Goal: Task Accomplishment & Management: Complete application form

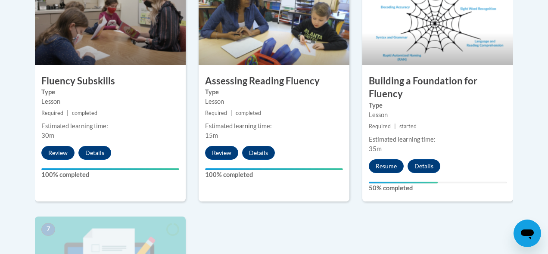
scroll to position [549, 0]
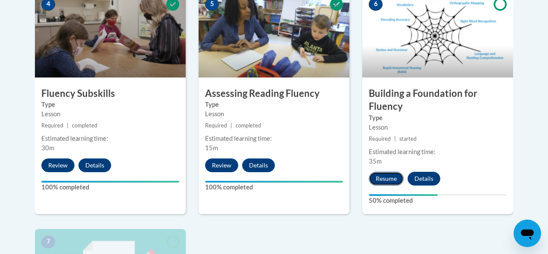
click at [391, 179] on button "Resume" at bounding box center [386, 179] width 35 height 14
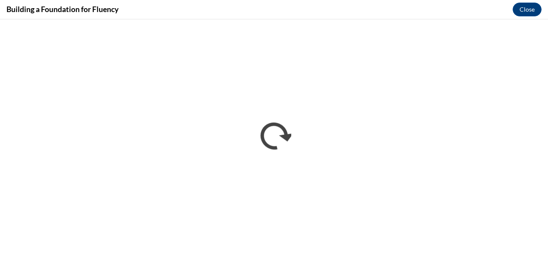
scroll to position [0, 0]
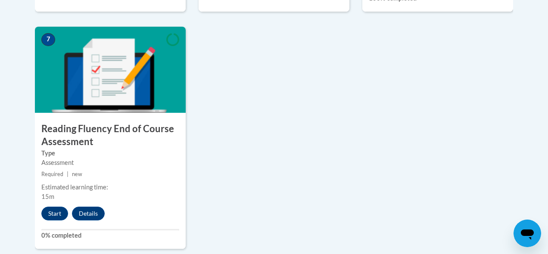
scroll to position [750, 0]
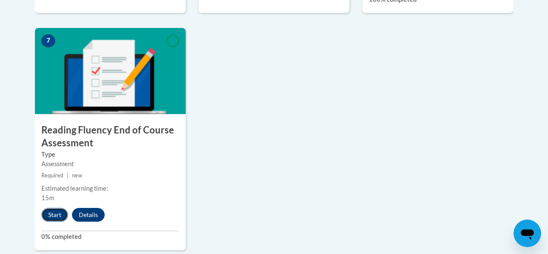
click at [56, 216] on button "Start" at bounding box center [54, 215] width 27 height 14
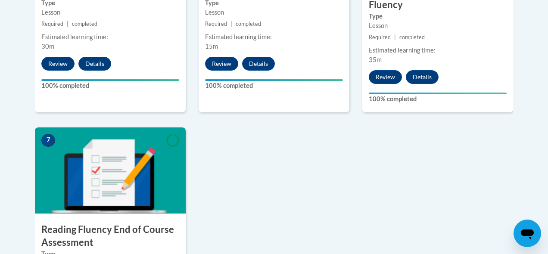
scroll to position [648, 0]
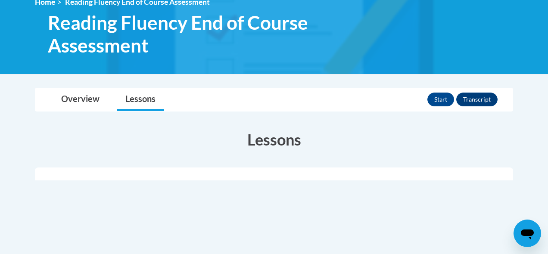
scroll to position [112, 0]
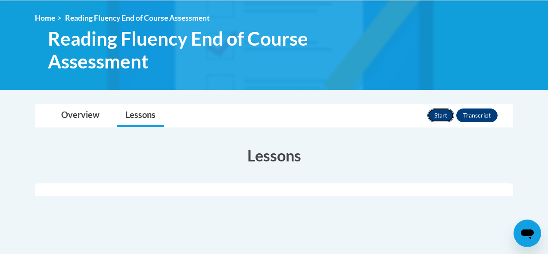
click at [443, 114] on button "Start" at bounding box center [440, 116] width 27 height 14
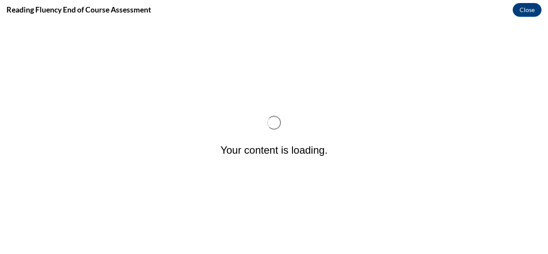
scroll to position [0, 0]
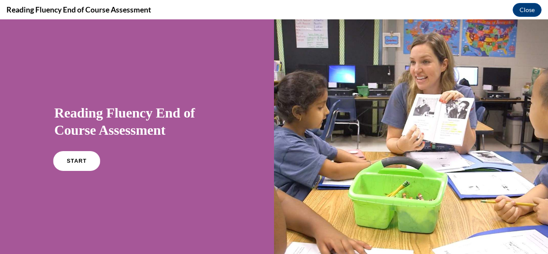
click at [84, 161] on span "START" at bounding box center [77, 161] width 20 height 6
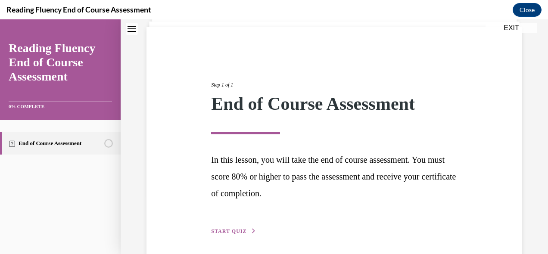
scroll to position [92, 0]
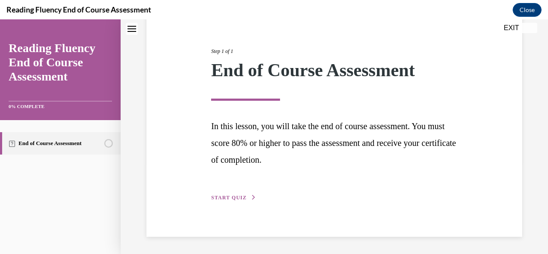
click at [239, 200] on span "START QUIZ" at bounding box center [228, 198] width 35 height 6
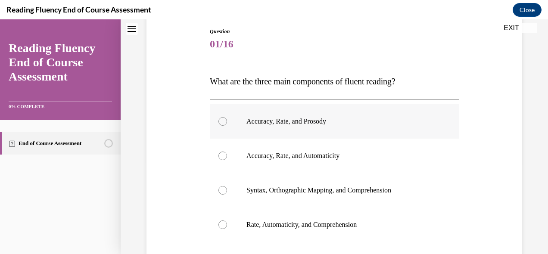
click at [307, 119] on p "Accuracy, Rate, and Prosody" at bounding box center [341, 121] width 191 height 9
click at [227, 119] on input "Accuracy, Rate, and Prosody" at bounding box center [222, 121] width 9 height 9
radio input "true"
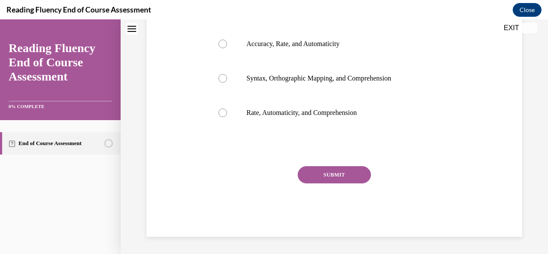
click at [324, 175] on button "SUBMIT" at bounding box center [334, 174] width 73 height 17
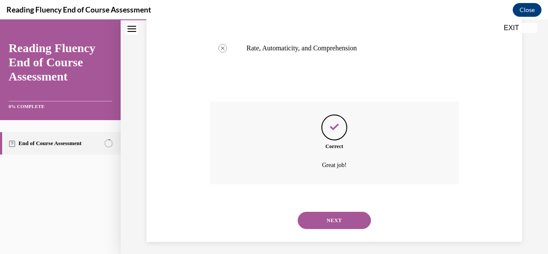
scroll to position [274, 0]
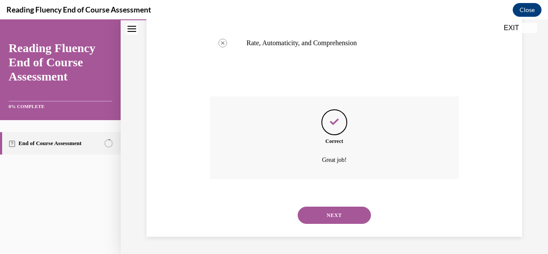
click at [338, 211] on button "NEXT" at bounding box center [334, 215] width 73 height 17
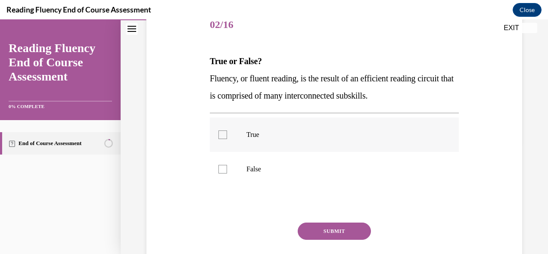
scroll to position [121, 0]
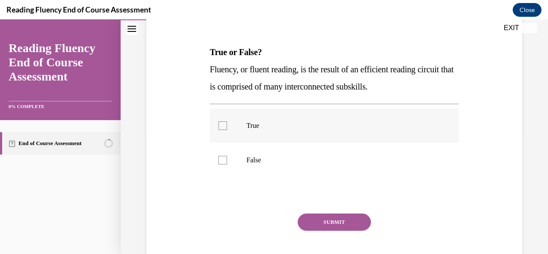
click at [259, 127] on p "True" at bounding box center [341, 125] width 191 height 9
click at [227, 127] on input "True" at bounding box center [222, 125] width 9 height 9
checkbox input "true"
click at [339, 213] on div "Question 02/16 True or False? Fluency, or fluent reading, is the result of an e…" at bounding box center [334, 141] width 249 height 285
click at [336, 220] on button "SUBMIT" at bounding box center [334, 222] width 73 height 17
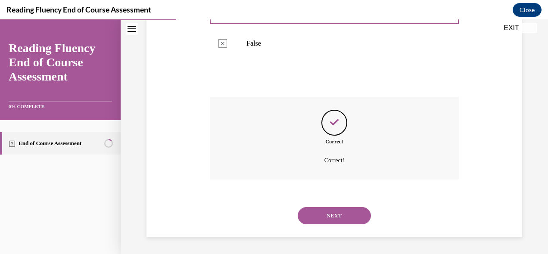
scroll to position [238, 0]
click at [331, 216] on button "NEXT" at bounding box center [334, 215] width 73 height 17
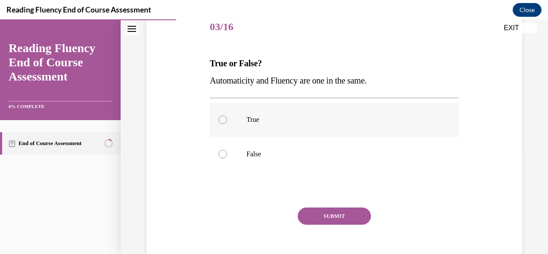
scroll to position [127, 0]
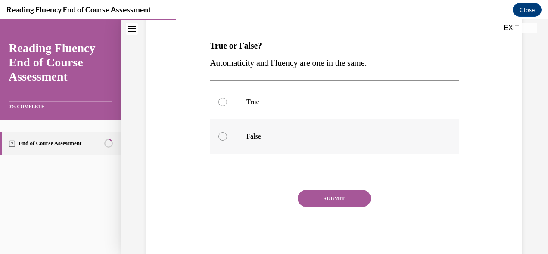
click at [259, 145] on label "False" at bounding box center [334, 136] width 249 height 34
click at [227, 141] on input "False" at bounding box center [222, 136] width 9 height 9
radio input "true"
click at [345, 202] on button "SUBMIT" at bounding box center [334, 198] width 73 height 17
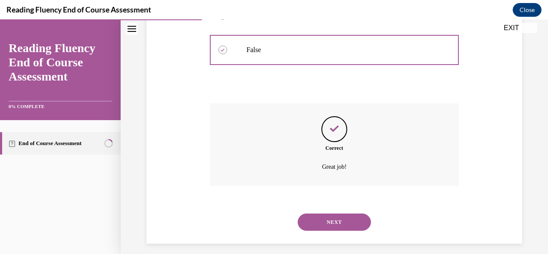
scroll to position [221, 0]
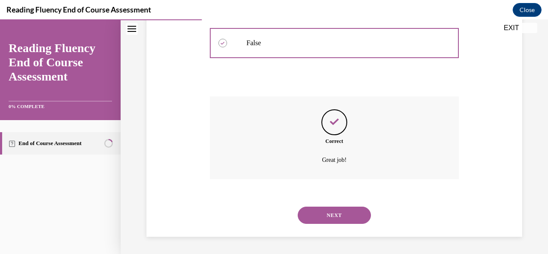
click at [335, 210] on button "NEXT" at bounding box center [334, 215] width 73 height 17
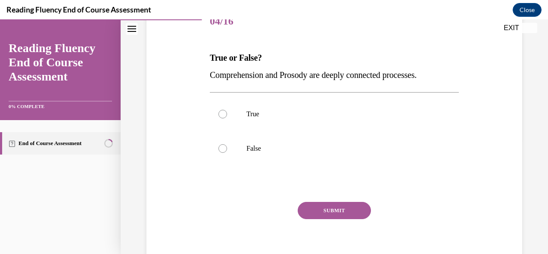
scroll to position [124, 0]
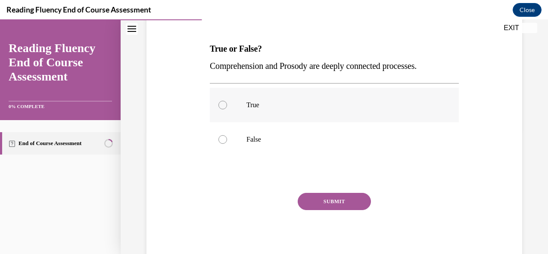
click at [268, 107] on p "True" at bounding box center [341, 105] width 191 height 9
click at [227, 107] on input "True" at bounding box center [222, 105] width 9 height 9
radio input "true"
click at [344, 203] on button "SUBMIT" at bounding box center [334, 201] width 73 height 17
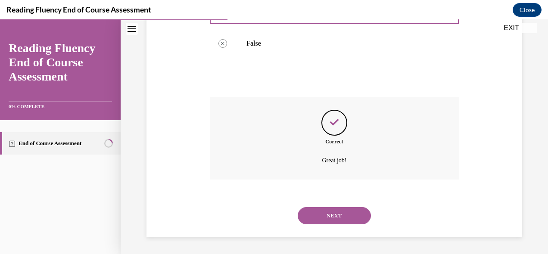
scroll to position [221, 0]
click at [334, 212] on button "NEXT" at bounding box center [334, 215] width 73 height 17
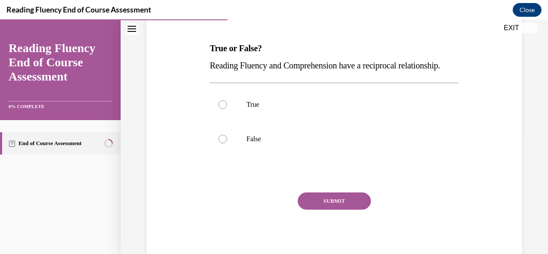
scroll to position [112, 0]
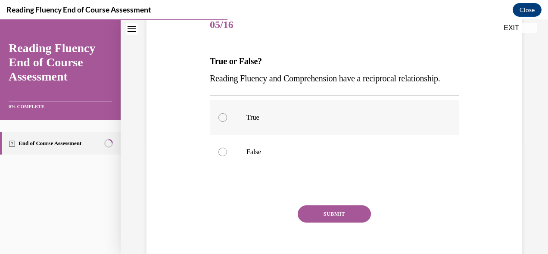
click at [229, 134] on label "True" at bounding box center [334, 117] width 249 height 34
click at [227, 122] on input "True" at bounding box center [222, 117] width 9 height 9
radio input "true"
click at [342, 240] on div "SUBMIT" at bounding box center [334, 226] width 249 height 43
click at [340, 223] on button "SUBMIT" at bounding box center [334, 213] width 73 height 17
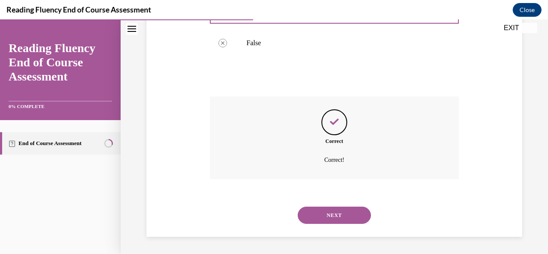
scroll to position [238, 0]
click at [332, 216] on button "NEXT" at bounding box center [334, 215] width 73 height 17
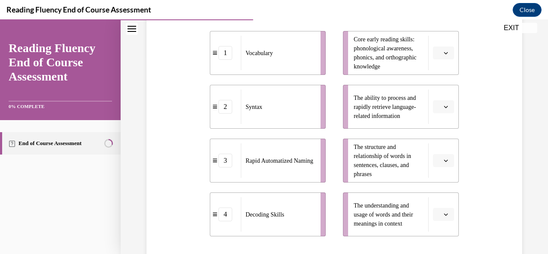
scroll to position [197, 0]
click at [449, 50] on button "button" at bounding box center [443, 53] width 21 height 13
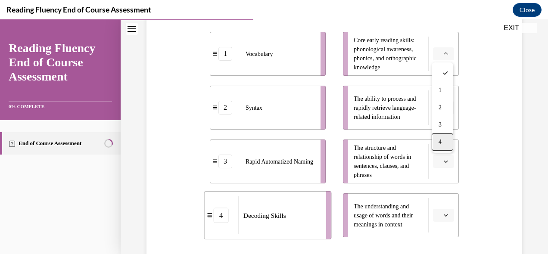
click at [439, 143] on span "4" at bounding box center [440, 142] width 3 height 7
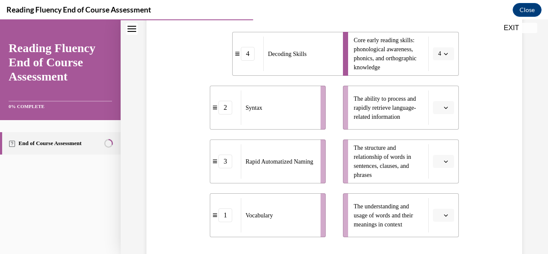
click at [448, 109] on span "button" at bounding box center [446, 108] width 6 height 6
click at [442, 174] on div "3" at bounding box center [443, 178] width 22 height 17
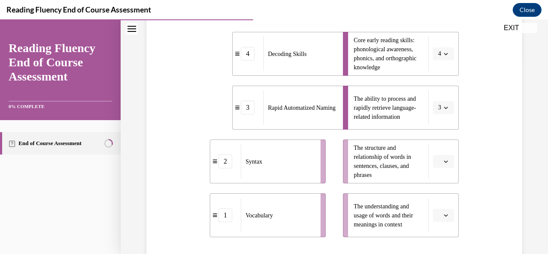
click at [446, 156] on button "button" at bounding box center [443, 161] width 21 height 13
click at [445, 103] on div "2" at bounding box center [443, 107] width 22 height 17
click at [445, 214] on icon "button" at bounding box center [446, 215] width 4 height 4
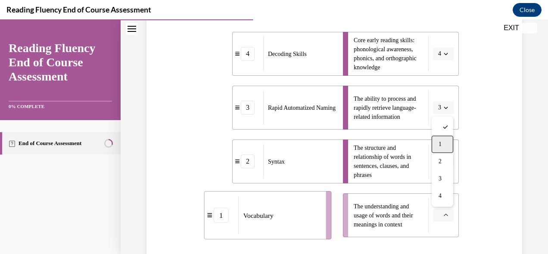
click at [442, 143] on div "1" at bounding box center [443, 144] width 22 height 17
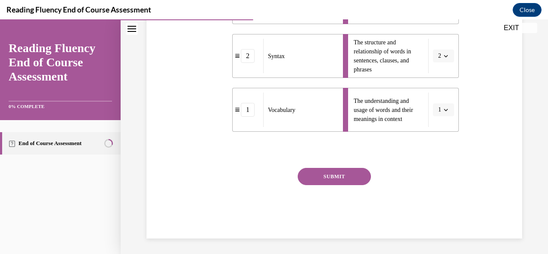
click at [333, 176] on button "SUBMIT" at bounding box center [334, 176] width 73 height 17
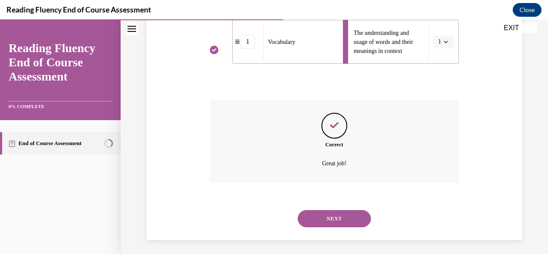
scroll to position [374, 0]
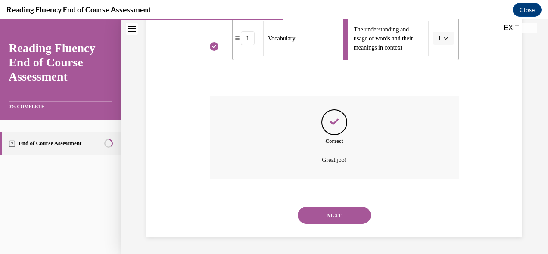
click at [333, 216] on button "NEXT" at bounding box center [334, 215] width 73 height 17
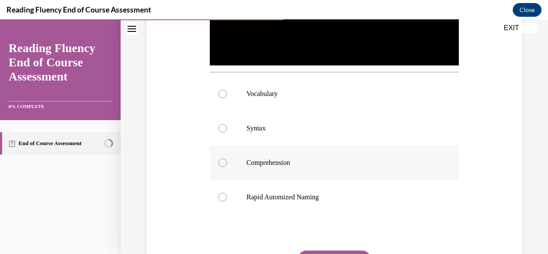
scroll to position [273, 0]
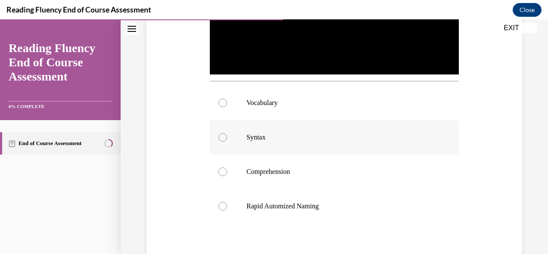
click at [258, 142] on label "Syntax" at bounding box center [334, 137] width 249 height 34
click at [227, 142] on input "Syntax" at bounding box center [222, 137] width 9 height 9
radio input "true"
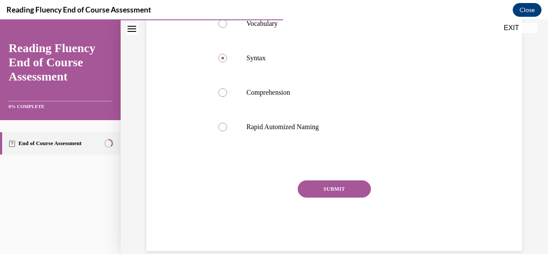
click at [348, 191] on button "SUBMIT" at bounding box center [334, 189] width 73 height 17
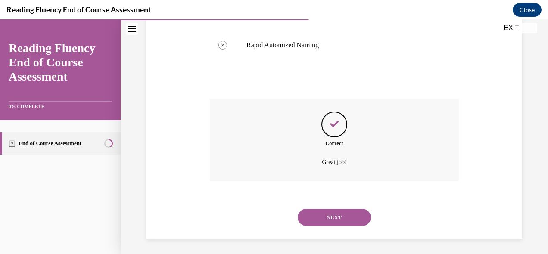
scroll to position [436, 0]
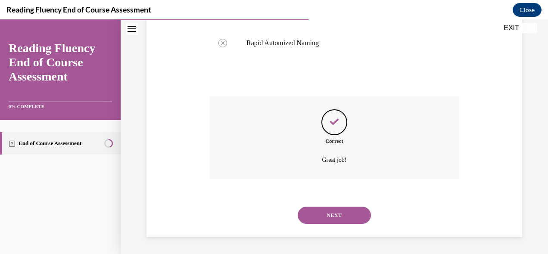
click at [343, 214] on button "NEXT" at bounding box center [334, 215] width 73 height 17
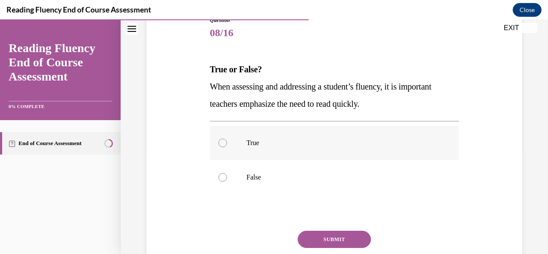
scroll to position [108, 0]
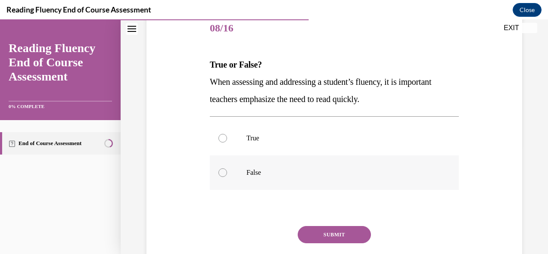
click at [257, 179] on label "False" at bounding box center [334, 173] width 249 height 34
click at [227, 177] on input "False" at bounding box center [222, 172] width 9 height 9
radio input "true"
click at [339, 239] on button "SUBMIT" at bounding box center [334, 234] width 73 height 17
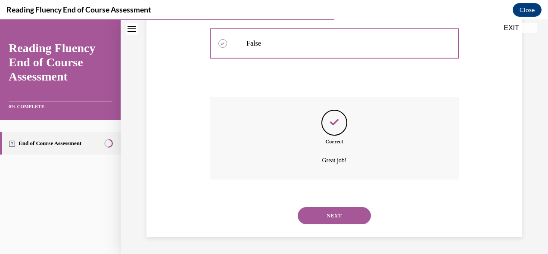
scroll to position [238, 0]
click at [348, 214] on button "NEXT" at bounding box center [334, 215] width 73 height 17
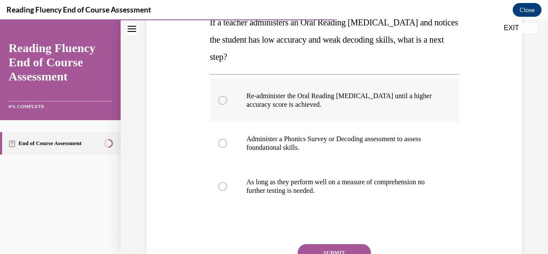
scroll to position [151, 0]
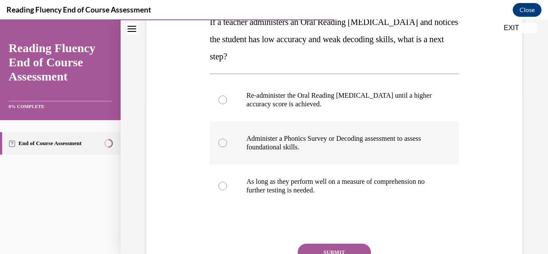
click at [366, 143] on p "Administer a Phonics Survey or Decoding assessment to assess foundational skill…" at bounding box center [341, 142] width 191 height 17
click at [227, 143] on input "Administer a Phonics Survey or Decoding assessment to assess foundational skill…" at bounding box center [222, 143] width 9 height 9
radio input "true"
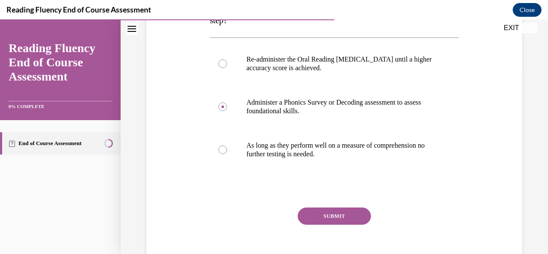
click at [330, 217] on button "SUBMIT" at bounding box center [334, 216] width 73 height 17
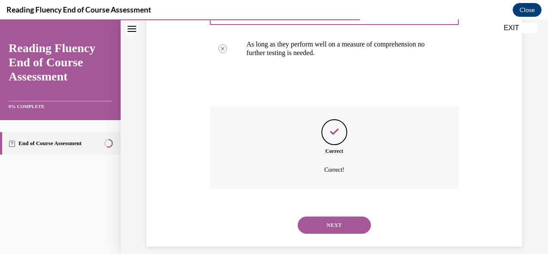
scroll to position [298, 0]
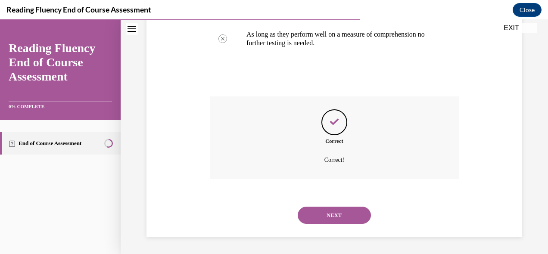
click at [333, 216] on button "NEXT" at bounding box center [334, 215] width 73 height 17
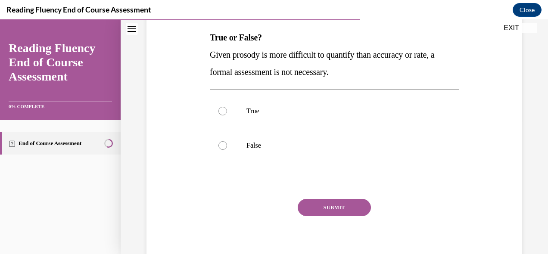
scroll to position [136, 0]
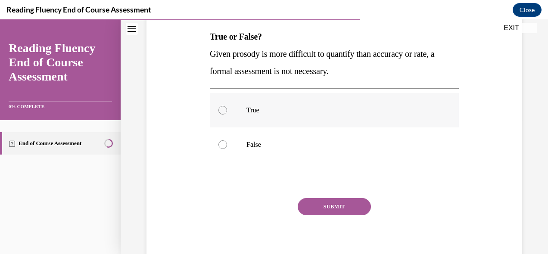
click at [268, 113] on p "True" at bounding box center [341, 110] width 191 height 9
click at [227, 113] on input "True" at bounding box center [222, 110] width 9 height 9
radio input "true"
click at [350, 211] on button "SUBMIT" at bounding box center [334, 206] width 73 height 17
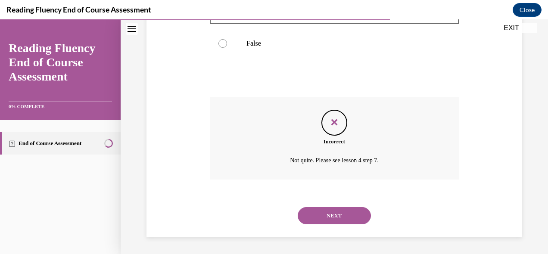
scroll to position [238, 0]
click at [342, 215] on button "NEXT" at bounding box center [334, 215] width 73 height 17
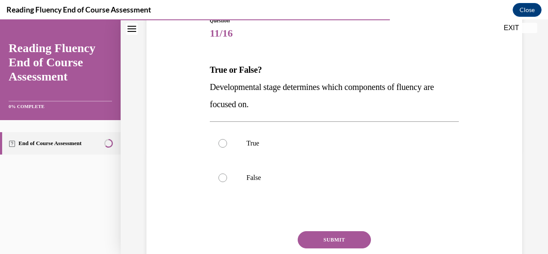
scroll to position [106, 0]
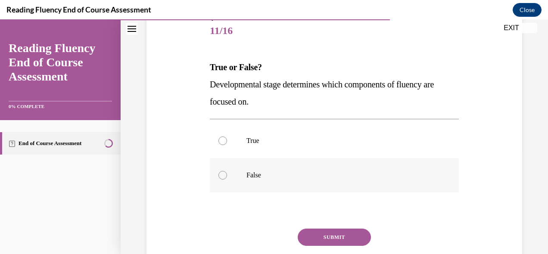
click at [295, 168] on label "False" at bounding box center [334, 175] width 249 height 34
click at [227, 171] on input "False" at bounding box center [222, 175] width 9 height 9
radio input "true"
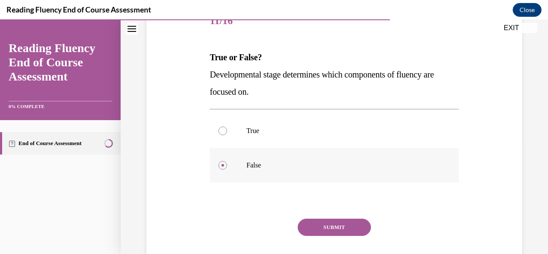
scroll to position [119, 0]
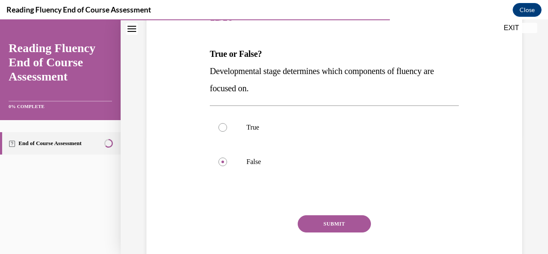
click at [333, 221] on button "SUBMIT" at bounding box center [334, 223] width 73 height 17
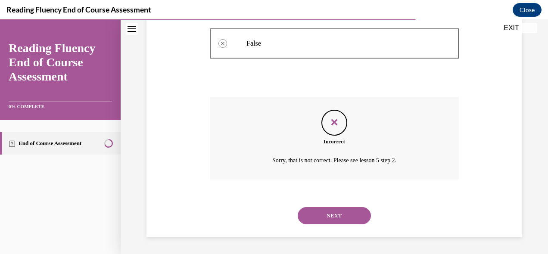
scroll to position [238, 0]
click at [333, 220] on button "NEXT" at bounding box center [334, 215] width 73 height 17
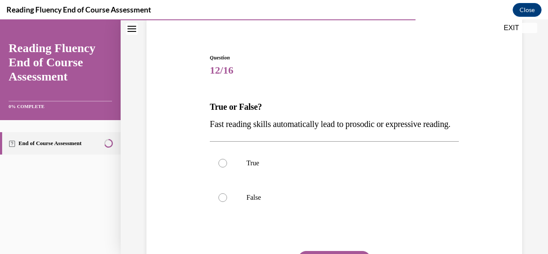
scroll to position [78, 0]
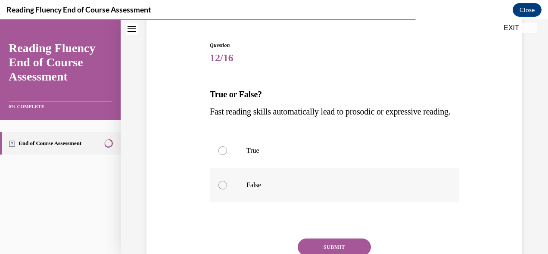
click at [244, 193] on label "False" at bounding box center [334, 185] width 249 height 34
click at [227, 190] on input "False" at bounding box center [222, 185] width 9 height 9
radio input "true"
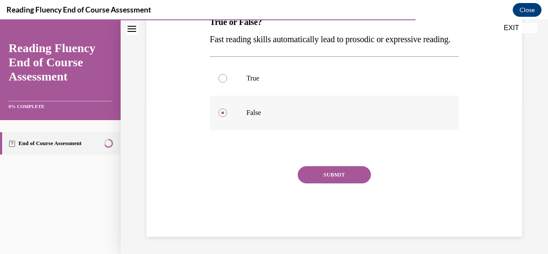
scroll to position [168, 0]
click at [350, 184] on div "SUBMIT" at bounding box center [334, 187] width 249 height 43
click at [342, 177] on button "SUBMIT" at bounding box center [334, 174] width 73 height 17
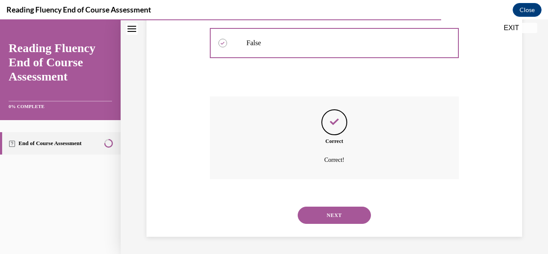
scroll to position [238, 0]
click at [324, 214] on button "NEXT" at bounding box center [334, 215] width 73 height 17
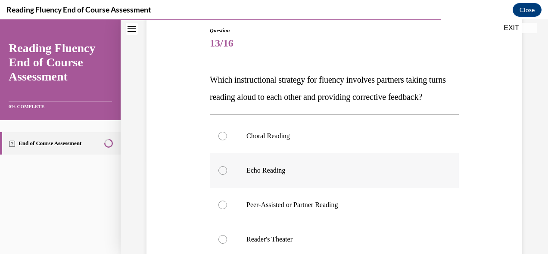
scroll to position [136, 0]
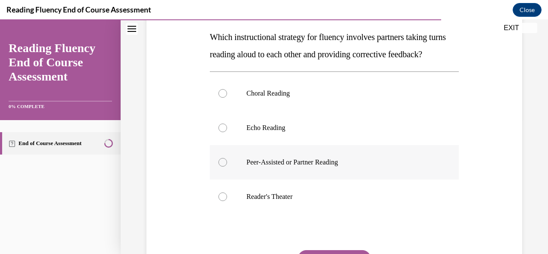
click at [336, 167] on p "Peer-Assisted or Partner Reading" at bounding box center [341, 162] width 191 height 9
click at [227, 167] on input "Peer-Assisted or Partner Reading" at bounding box center [222, 162] width 9 height 9
radio input "true"
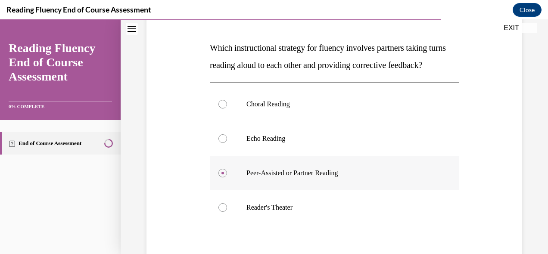
scroll to position [122, 0]
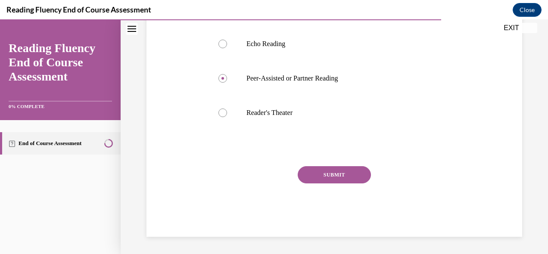
click at [342, 184] on button "SUBMIT" at bounding box center [334, 174] width 73 height 17
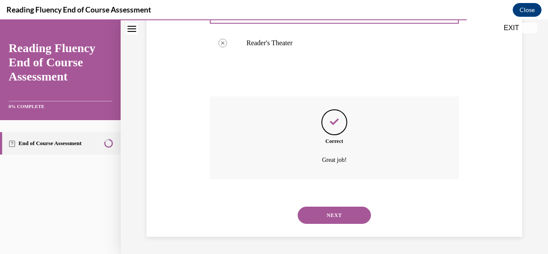
scroll to position [307, 0]
click at [345, 215] on button "NEXT" at bounding box center [334, 215] width 73 height 17
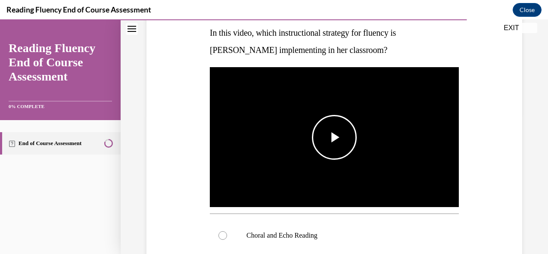
scroll to position [137, 0]
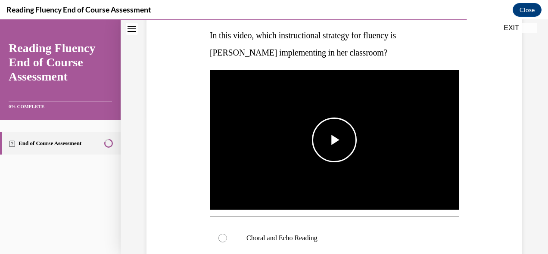
click at [334, 140] on span "Video player" at bounding box center [334, 140] width 0 height 0
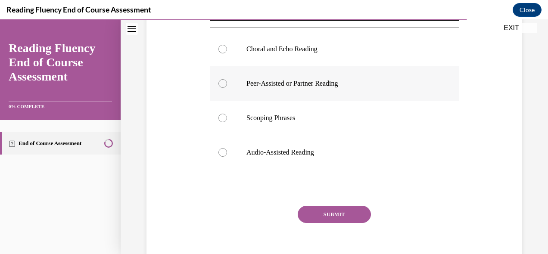
scroll to position [305, 0]
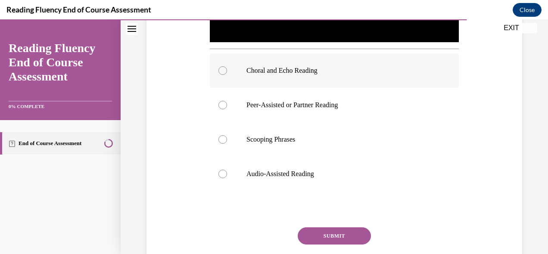
click at [241, 65] on label "Choral and Echo Reading" at bounding box center [334, 70] width 249 height 34
click at [227, 66] on input "Choral and Echo Reading" at bounding box center [222, 70] width 9 height 9
radio input "true"
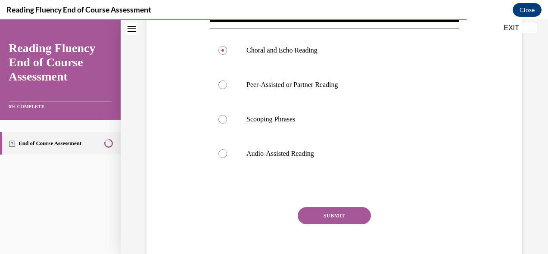
click at [326, 211] on button "SUBMIT" at bounding box center [334, 215] width 73 height 17
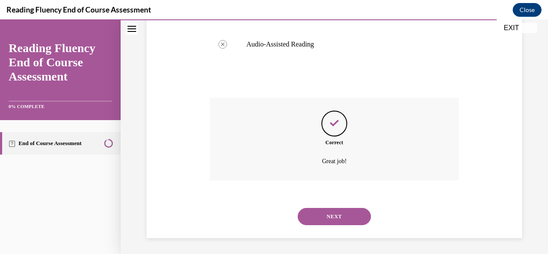
scroll to position [436, 0]
click at [343, 217] on button "NEXT" at bounding box center [334, 215] width 73 height 17
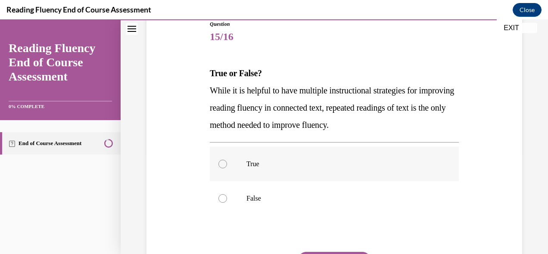
scroll to position [100, 0]
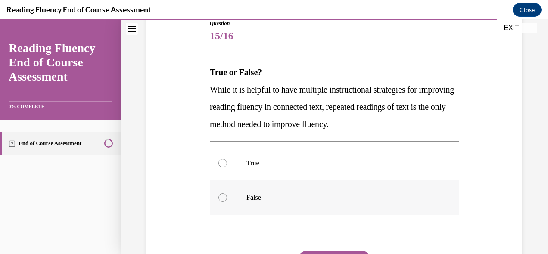
click at [271, 199] on p "False" at bounding box center [341, 197] width 191 height 9
click at [227, 199] on input "False" at bounding box center [222, 197] width 9 height 9
radio input "true"
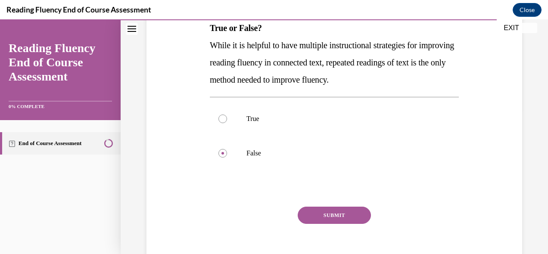
scroll to position [153, 0]
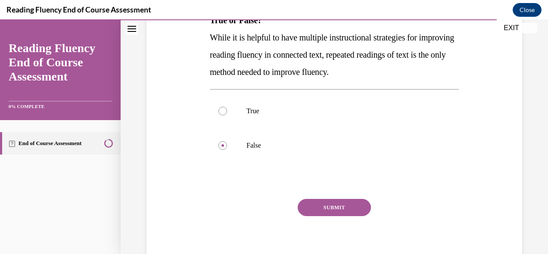
click at [344, 205] on button "SUBMIT" at bounding box center [334, 207] width 73 height 17
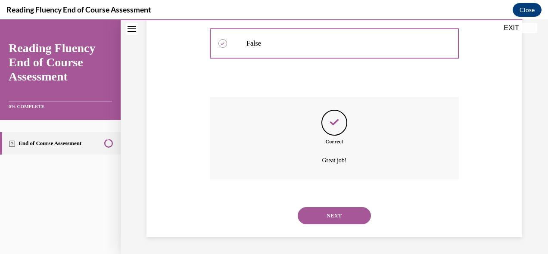
scroll to position [255, 0]
click at [340, 214] on button "NEXT" at bounding box center [334, 215] width 73 height 17
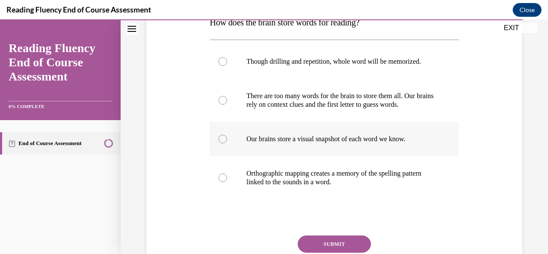
scroll to position [151, 0]
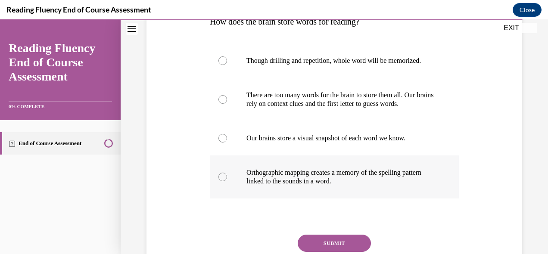
click at [336, 172] on p "Orthographic mapping creates a memory of the spelling pattern linked to the sou…" at bounding box center [341, 176] width 191 height 17
click at [227, 173] on input "Orthographic mapping creates a memory of the spelling pattern linked to the sou…" at bounding box center [222, 177] width 9 height 9
radio input "true"
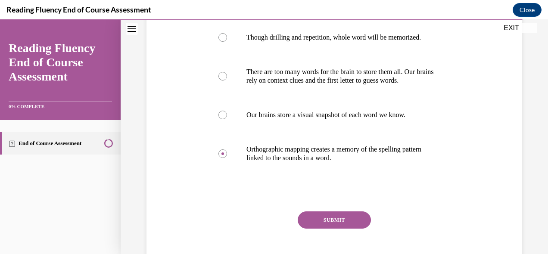
click at [339, 224] on button "SUBMIT" at bounding box center [334, 220] width 73 height 17
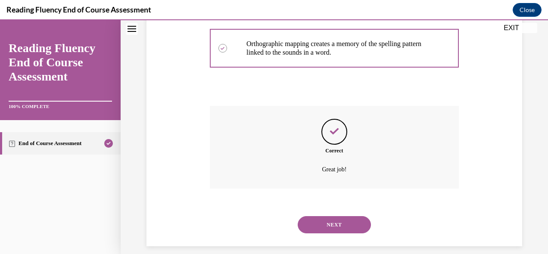
scroll to position [289, 0]
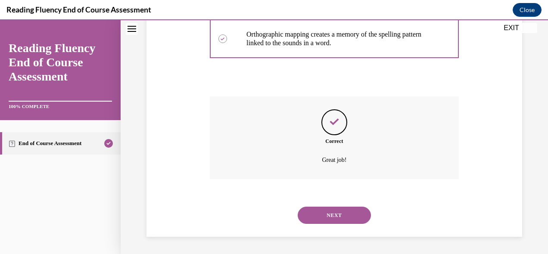
click at [341, 221] on button "NEXT" at bounding box center [334, 215] width 73 height 17
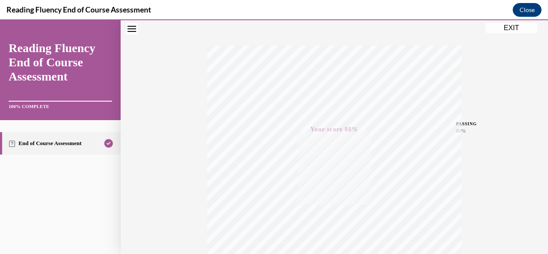
scroll to position [63, 0]
click at [509, 32] on button "EXIT" at bounding box center [512, 28] width 52 height 10
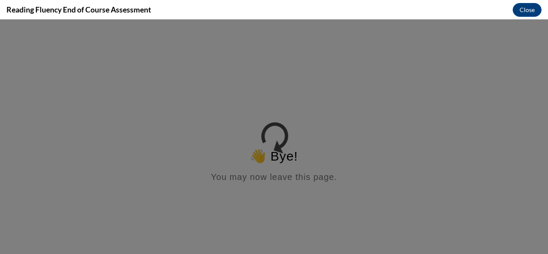
scroll to position [0, 0]
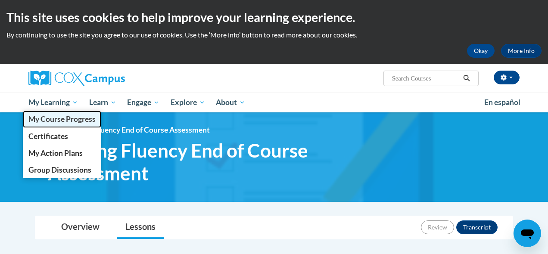
click at [55, 118] on span "My Course Progress" at bounding box center [61, 119] width 67 height 9
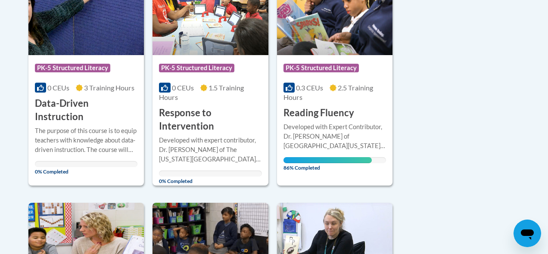
scroll to position [263, 0]
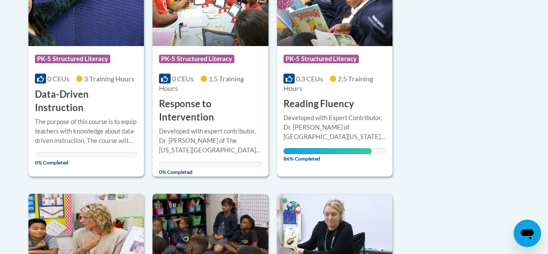
click at [342, 131] on div "Developed with Expert Contributor, [PERSON_NAME] of [GEOGRAPHIC_DATA][US_STATE]…" at bounding box center [334, 127] width 103 height 28
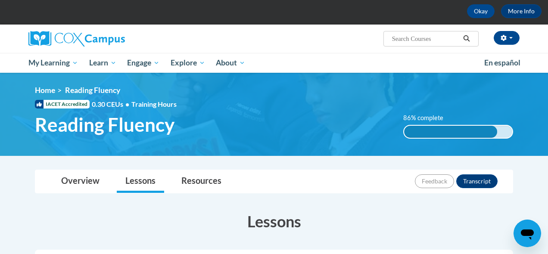
scroll to position [44, 0]
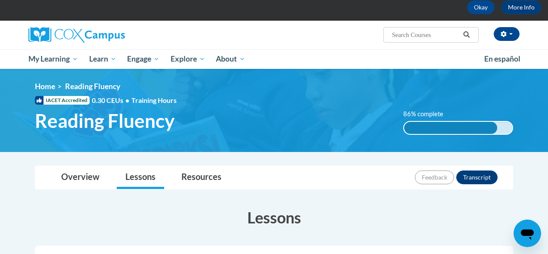
click at [452, 127] on div "86% complete" at bounding box center [450, 128] width 93 height 12
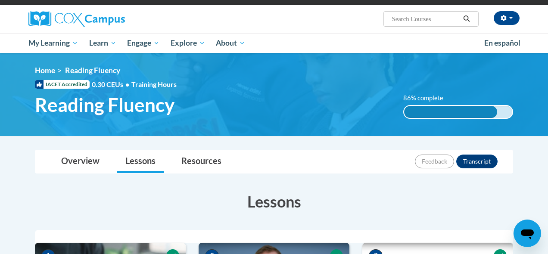
scroll to position [60, 0]
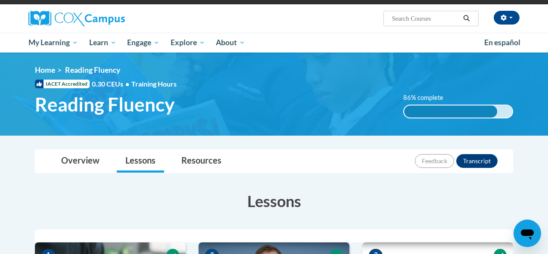
click at [493, 107] on div "86% complete" at bounding box center [450, 112] width 93 height 12
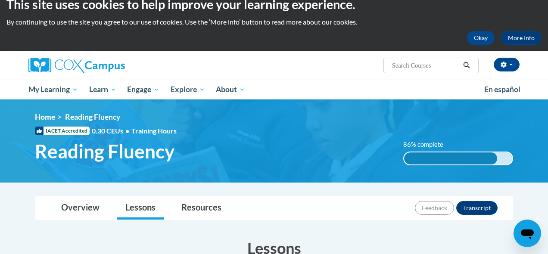
scroll to position [16, 0]
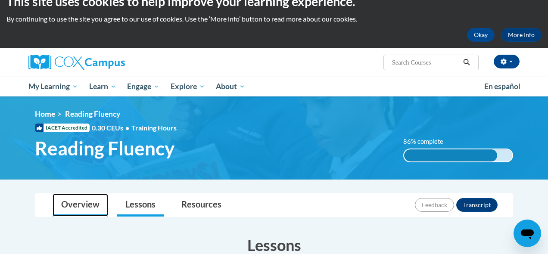
click at [96, 206] on link "Overview" at bounding box center [81, 205] width 56 height 23
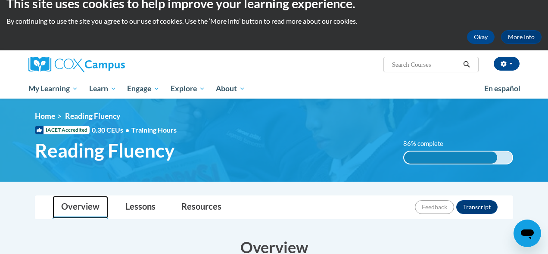
scroll to position [15, 0]
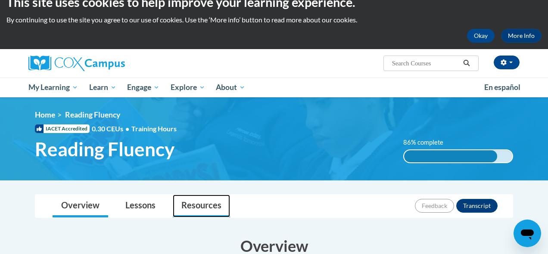
click at [198, 209] on link "Resources" at bounding box center [201, 206] width 57 height 23
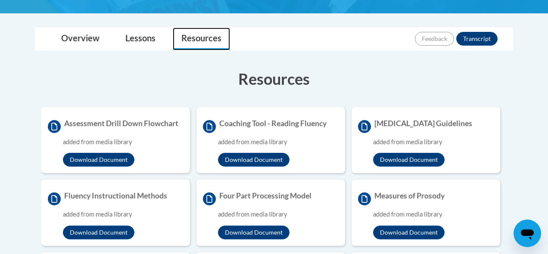
scroll to position [200, 0]
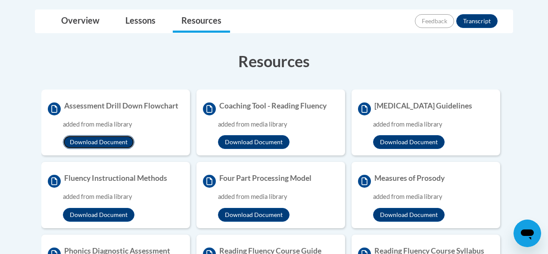
click at [116, 140] on button "Download Document" at bounding box center [99, 142] width 72 height 14
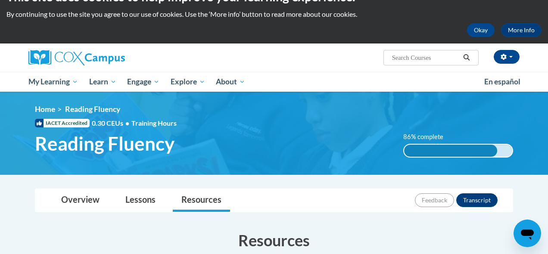
scroll to position [22, 0]
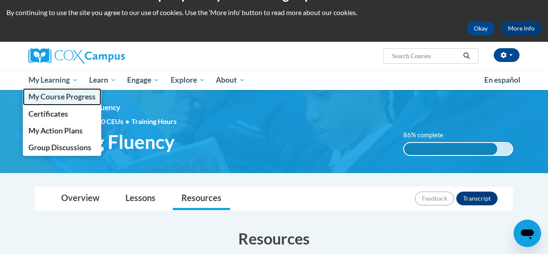
click at [64, 99] on span "My Course Progress" at bounding box center [61, 96] width 67 height 9
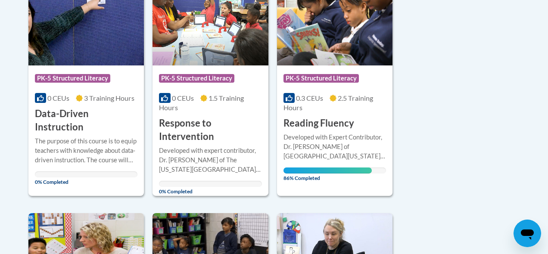
scroll to position [245, 0]
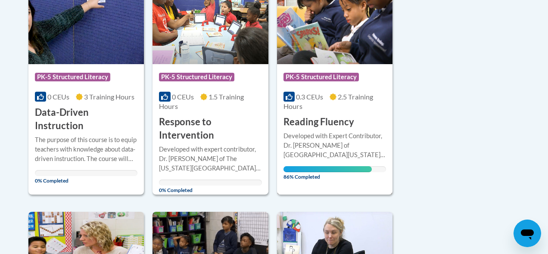
click at [330, 169] on span "86% Completed" at bounding box center [327, 173] width 88 height 14
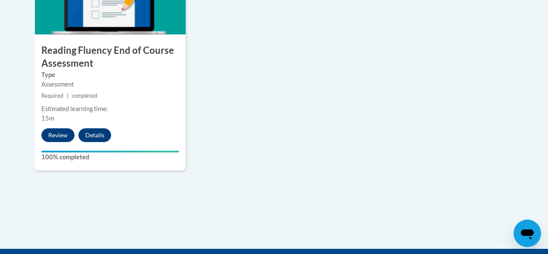
scroll to position [831, 0]
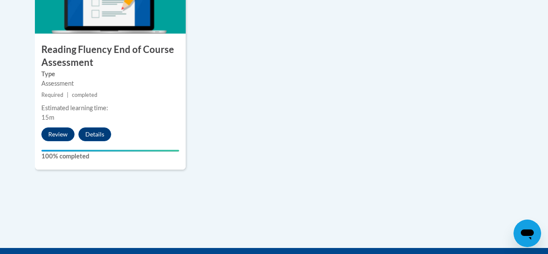
click at [529, 237] on icon "Open messaging window" at bounding box center [528, 234] width 16 height 16
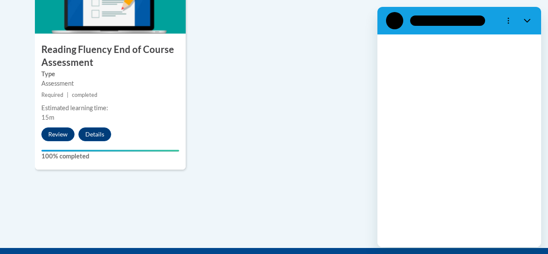
scroll to position [0, 0]
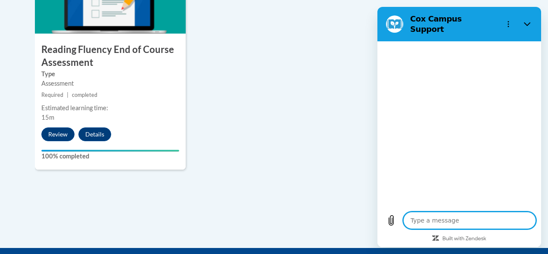
type textarea "x"
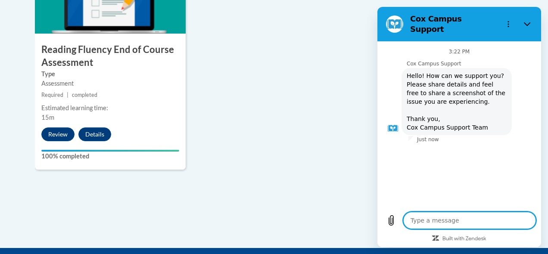
type textarea "I"
type textarea "x"
type textarea "I"
type textarea "x"
type textarea "I f"
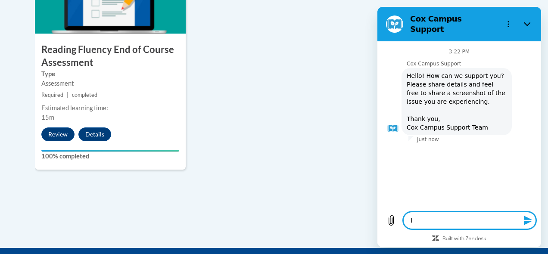
type textarea "x"
type textarea "I fi"
type textarea "x"
type textarea "I fin"
type textarea "x"
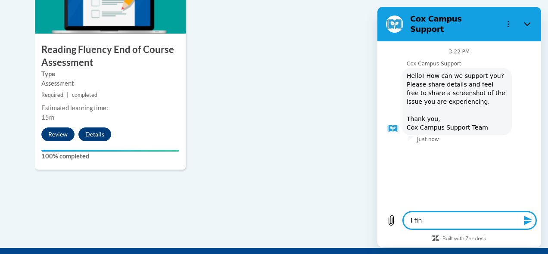
type textarea "I fini"
type textarea "x"
type textarea "I finish"
type textarea "x"
type textarea "I finishe"
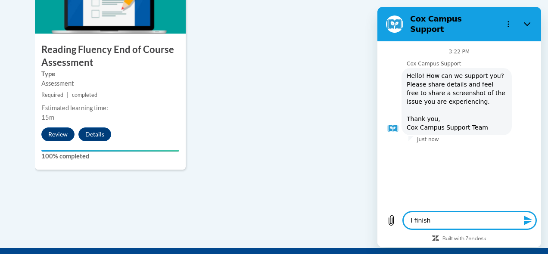
type textarea "x"
type textarea "I finished"
type textarea "x"
type textarea "I finished"
type textarea "x"
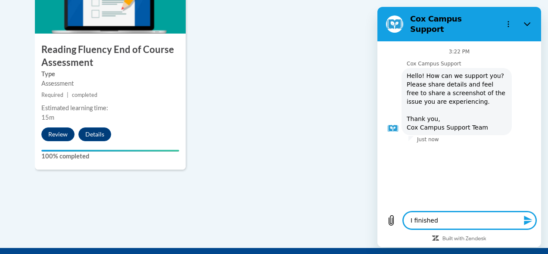
type textarea "I finished a"
type textarea "x"
type textarea "I finished a"
type textarea "x"
type textarea "I finished a c"
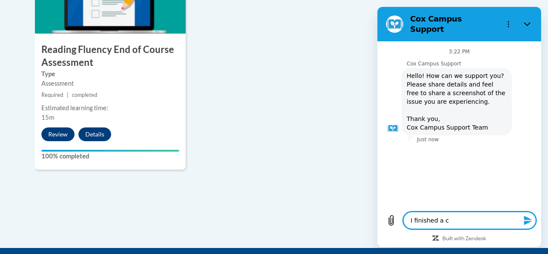
type textarea "x"
type textarea "I finished a co"
type textarea "x"
type textarea "I finished a coo"
type textarea "x"
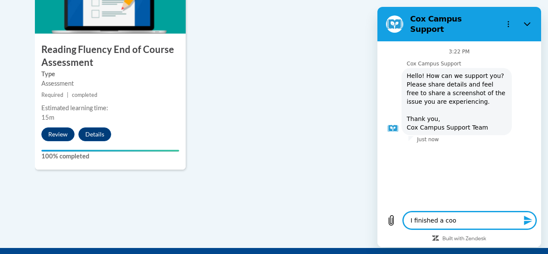
type textarea "I finished a coou"
type textarea "x"
type textarea "I finished a coour"
type textarea "x"
type textarea "I finished a coou"
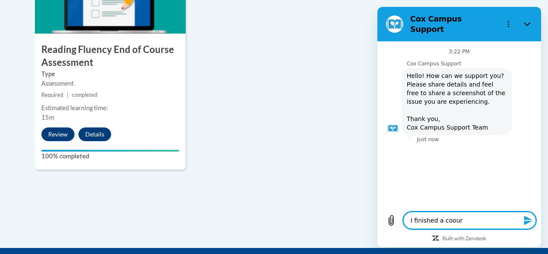
type textarea "x"
type textarea "I finished a coo"
type textarea "x"
type textarea "I finished a co"
type textarea "x"
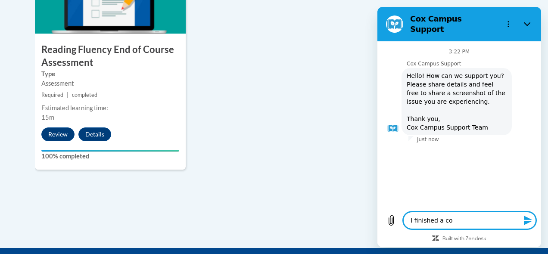
type textarea "I finished a cor"
type textarea "x"
type textarea "I finished a cors"
type textarea "x"
type textarea "I finished a corse"
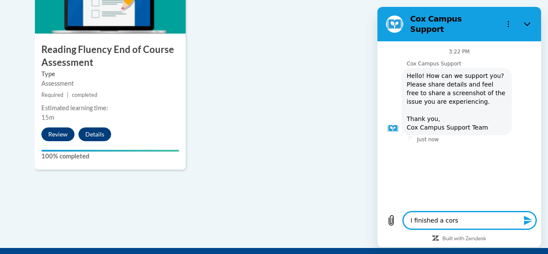
type textarea "x"
type textarea "I finished a corse"
type textarea "x"
type textarea "I finished a corse a"
type textarea "x"
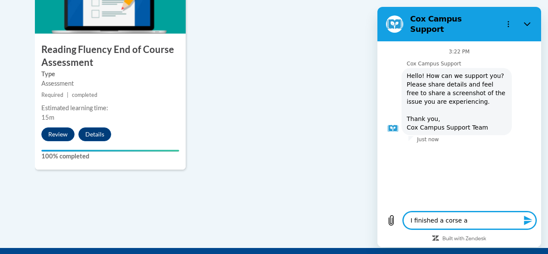
type textarea "I finished a corse an"
type textarea "x"
type textarea "I finished a corse and"
type textarea "x"
type textarea "I finished a corse and"
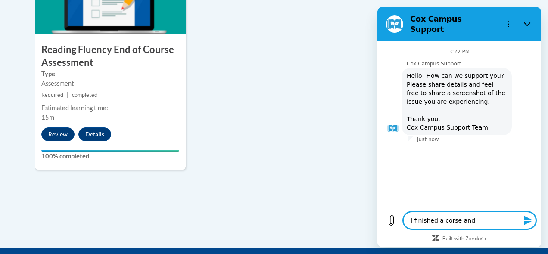
type textarea "x"
type textarea "I finished a corse and t"
type textarea "x"
type textarea "I finished a corse and to"
type textarea "x"
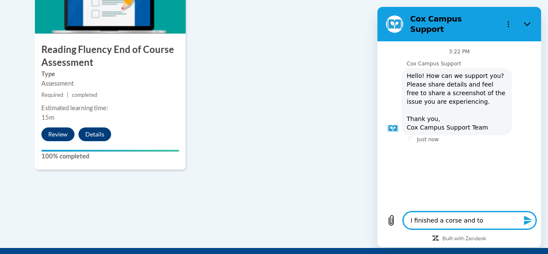
type textarea "I finished a corse and too"
type textarea "x"
type textarea "I finished a corse and to"
type textarea "x"
type textarea "I finished a corse and t"
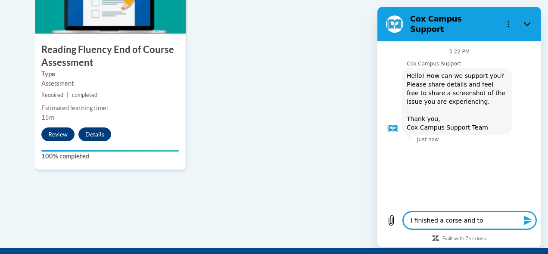
type textarea "x"
type textarea "I finished a corse and"
type textarea "x"
type textarea "I finished a corse and"
type textarea "x"
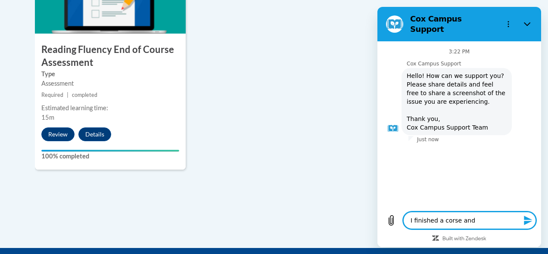
type textarea "I finished a corse an"
type textarea "x"
type textarea "I finished a corse a"
type textarea "x"
type textarea "I finished a corse"
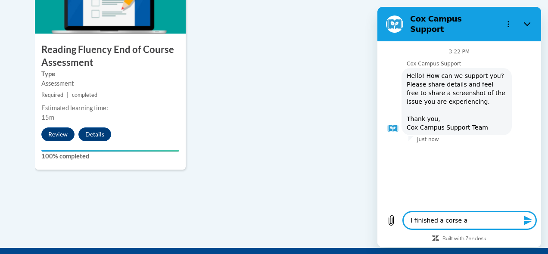
type textarea "x"
type textarea "I finished a corse"
type textarea "x"
type textarea "I finished a cors"
type textarea "x"
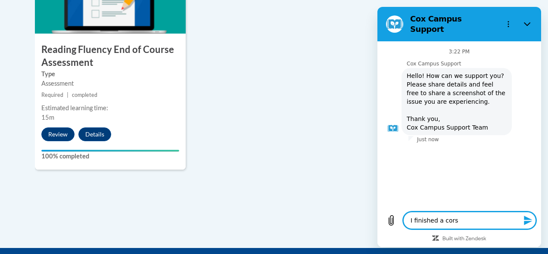
type textarea "I finished a cor"
type textarea "x"
type textarea "I finished a co"
type textarea "x"
type textarea "I finished a cou"
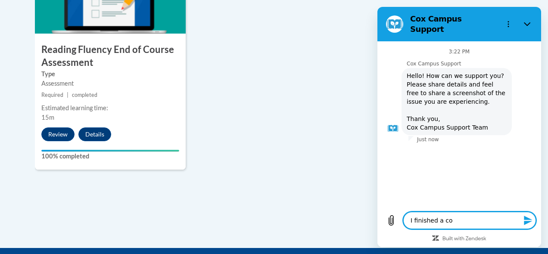
type textarea "x"
type textarea "I finished a cour"
type textarea "x"
type textarea "I finished a cours"
type textarea "x"
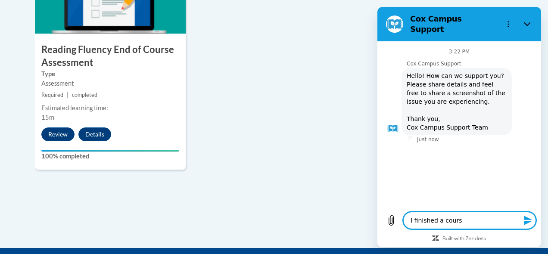
type textarea "I finished a course"
type textarea "x"
type textarea "I finished a course"
type textarea "x"
type textarea "I finished a course a"
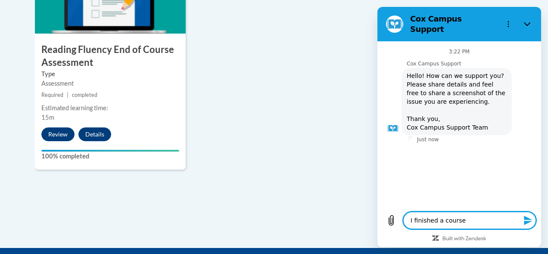
type textarea "x"
type textarea "I finished a course an"
type textarea "x"
type textarea "I finished a course and"
type textarea "x"
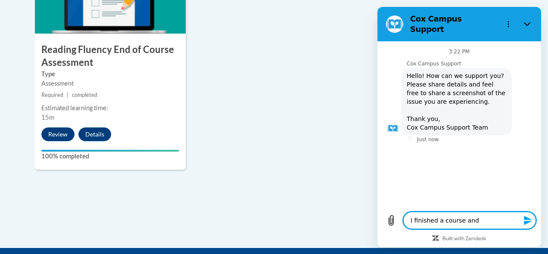
type textarea "I finished a course and"
type textarea "x"
type textarea "I finished a course and t"
type textarea "x"
type textarea "I finished a course and to"
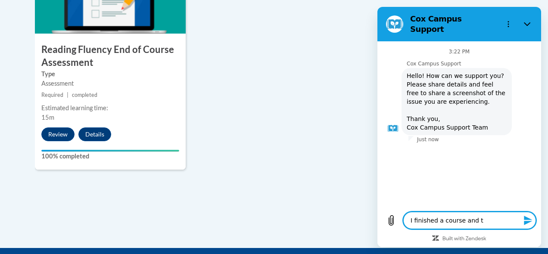
type textarea "x"
type textarea "I finished a course and too"
type textarea "x"
type textarea "I finished a course and tooo"
type textarea "x"
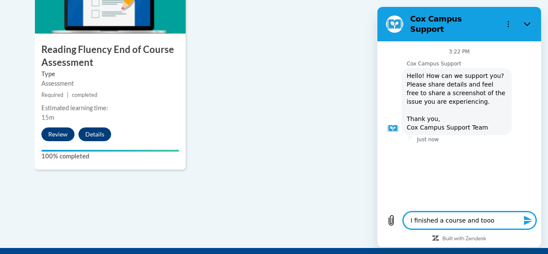
type textarea "I finished a course and toook"
type textarea "x"
type textarea "I finished a course and toook"
type textarea "x"
type textarea "I finished a course and toook t"
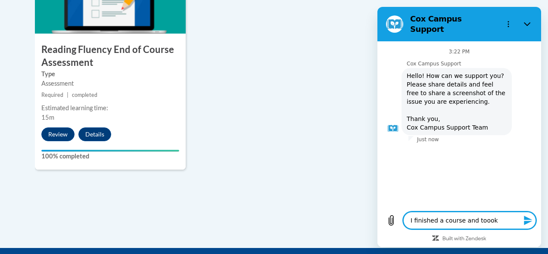
type textarea "x"
type textarea "I finished a course and toook th"
type textarea "x"
type textarea "I finished a course and toook the"
type textarea "x"
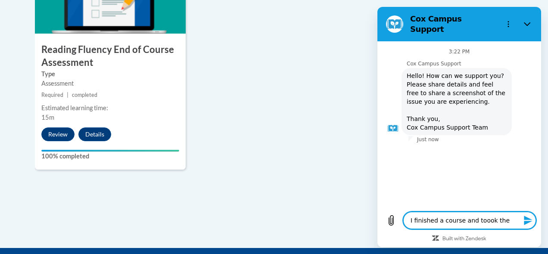
type textarea "I finished a course and toook the"
type textarea "x"
type textarea "I finished a course and toook the"
type textarea "x"
type textarea "I finished a course and toook th"
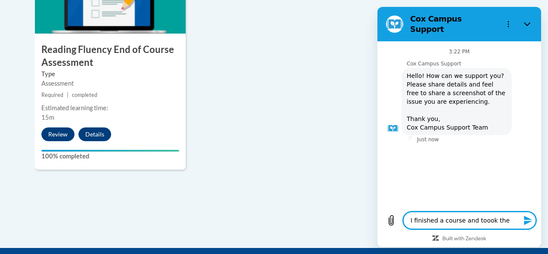
type textarea "x"
type textarea "I finished a course and toook t"
type textarea "x"
type textarea "I finished a course and toook"
type textarea "x"
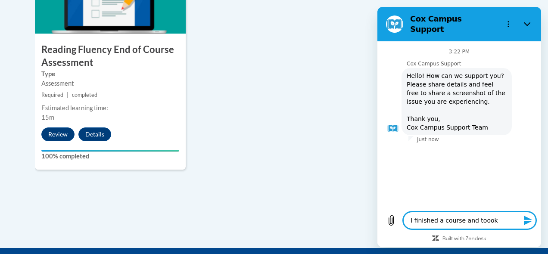
type textarea "I finished a course and toook"
type textarea "x"
type textarea "I finished a course and tooo"
type textarea "x"
type textarea "I finished a course and too"
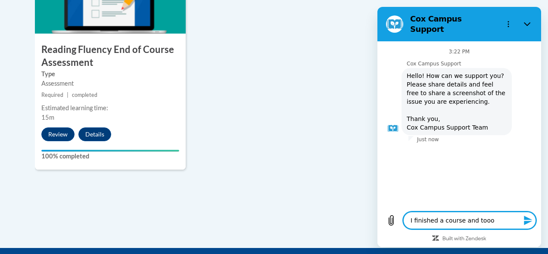
type textarea "x"
type textarea "I finished a course and took"
type textarea "x"
type textarea "I finished a course and took"
type textarea "x"
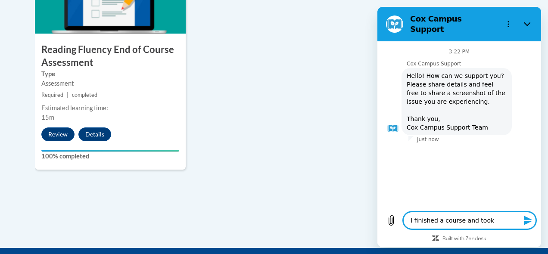
type textarea "I finished a course and took t"
type textarea "x"
type textarea "I finished a course and took th"
type textarea "x"
type textarea "I finished a course and took the"
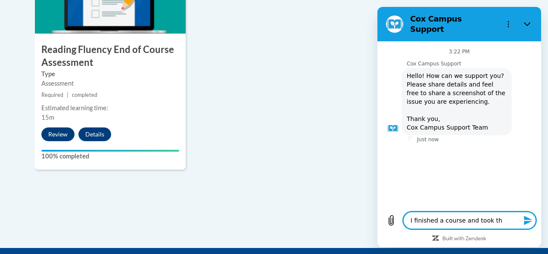
type textarea "x"
type textarea "I finished a course and took the"
type textarea "x"
type textarea "I finished a course and took the t"
type textarea "x"
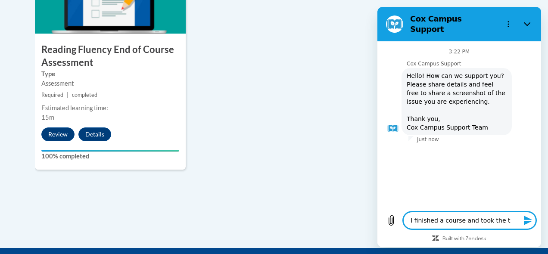
type textarea "I finished a course and took the te"
type textarea "x"
type textarea "I finished a course and took the tes"
type textarea "x"
type textarea "I finished a course and took the test"
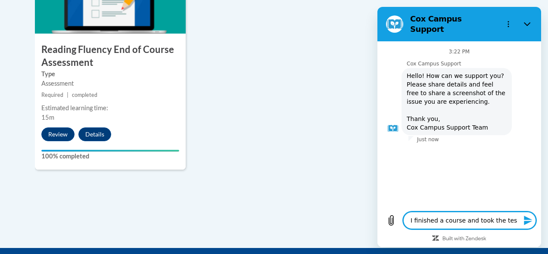
type textarea "x"
type textarea "I finished a course and took the test."
type textarea "x"
type textarea "I finished a course and took the test."
type textarea "x"
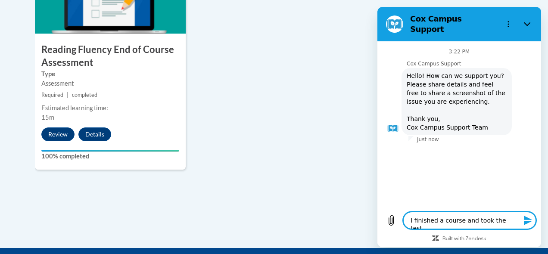
type textarea "I finished a course and took the test. W"
type textarea "x"
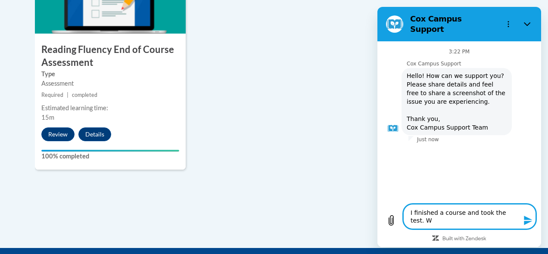
type textarea "I finished a course and took the test. Wy"
type textarea "x"
type textarea "I finished a course and took the test. W"
type textarea "x"
type textarea "I finished a course and took the test. Wh"
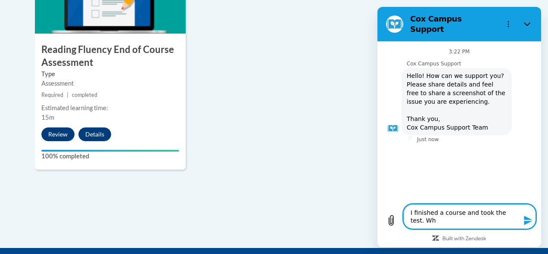
type textarea "x"
type textarea "I finished a course and took the test. Why"
type textarea "x"
type textarea "I finished a course and took the test. Why"
type textarea "x"
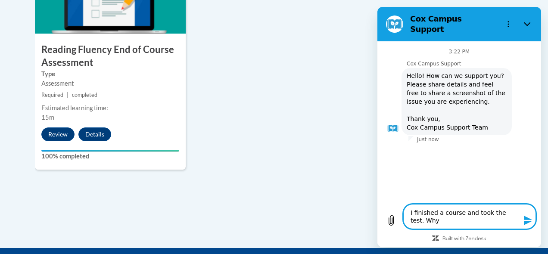
type textarea "I finished a course and took the test. Why d"
type textarea "x"
type textarea "I finished a course and took the test. Why do"
type textarea "x"
type textarea "I finished a course and took the test. Why dooe"
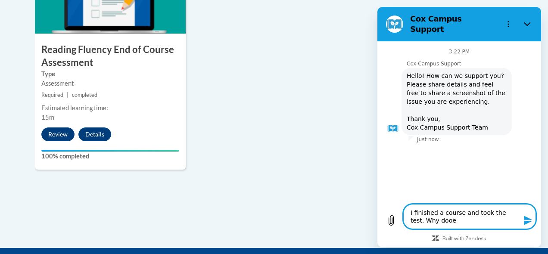
type textarea "x"
type textarea "I finished a course and took the test. Why doo"
type textarea "x"
type textarea "I finished a course and took the test. Why do"
type textarea "x"
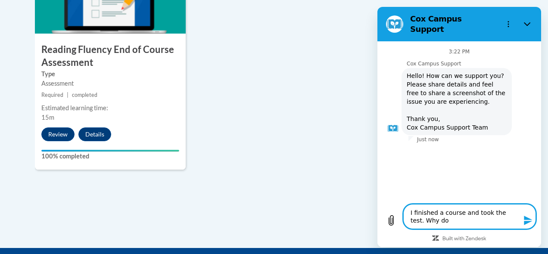
type textarea "I finished a course and took the test. Why dos"
type textarea "x"
type textarea "I finished a course and took the test. Why dosn"
type textarea "x"
type textarea "I finished a course and took the test. Why dosn'"
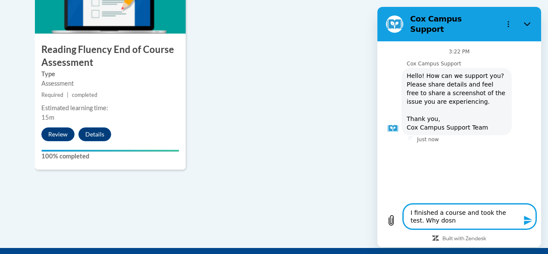
type textarea "x"
type textarea "I finished a course and took the test. Why dosn't"
type textarea "x"
type textarea "I finished a course and took the test. Why dosn't"
type textarea "x"
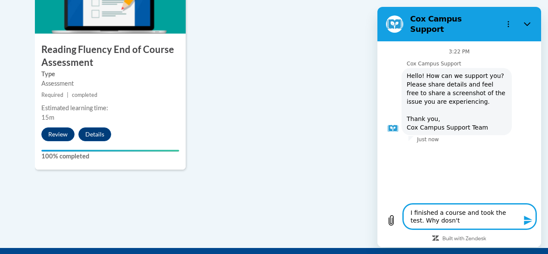
type textarea "I finished a course and took the test. Why dosn't"
type textarea "x"
type textarea "I finished a course and took the test. Why dosn'"
type textarea "x"
type textarea "I finished a course and took the test. Why dosn"
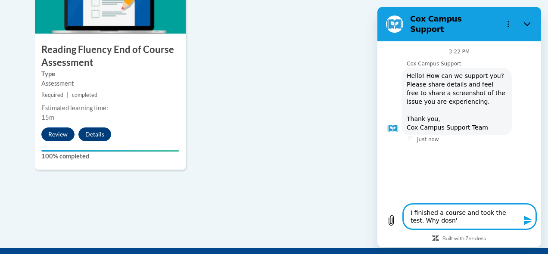
type textarea "x"
type textarea "I finished a course and took the test. Why dos"
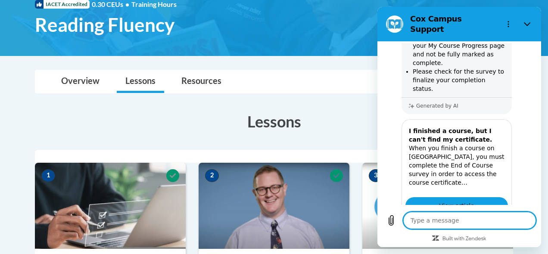
scroll to position [225, 0]
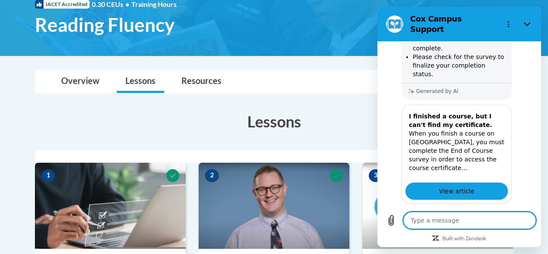
click at [427, 221] on textarea at bounding box center [469, 220] width 133 height 17
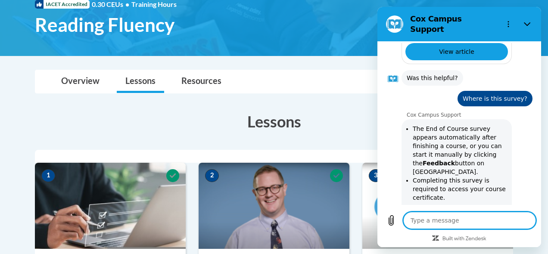
scroll to position [363, 0]
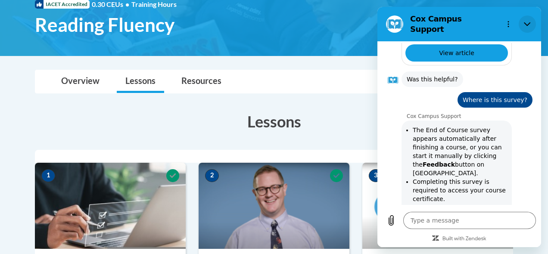
click at [529, 16] on button "Close" at bounding box center [527, 24] width 17 height 17
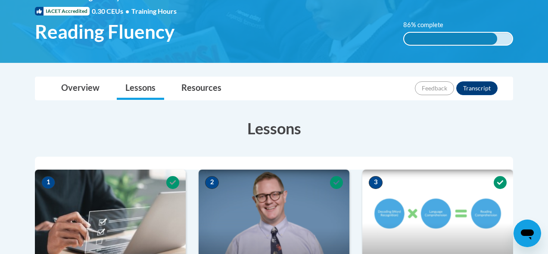
scroll to position [132, 0]
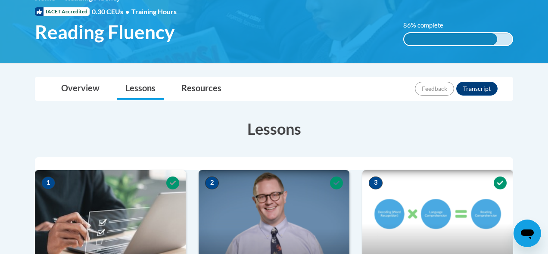
click at [427, 100] on div "Feedback Transcript" at bounding box center [457, 89] width 85 height 22
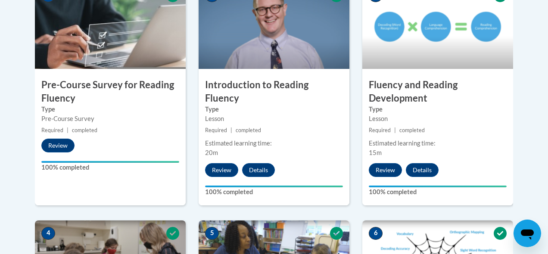
scroll to position [321, 0]
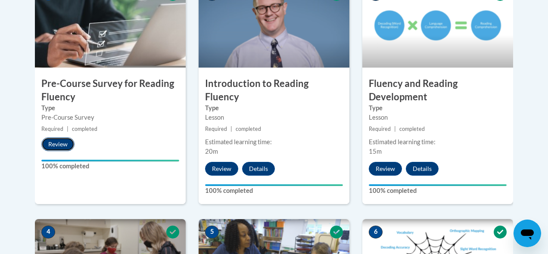
click at [66, 142] on button "Review" at bounding box center [57, 144] width 33 height 14
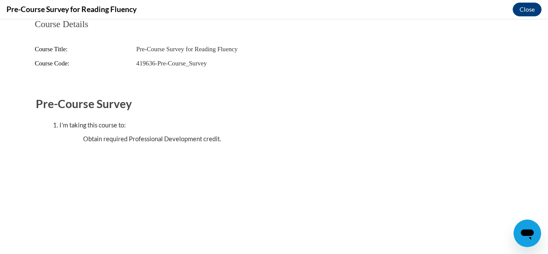
scroll to position [0, 0]
click at [526, 9] on button "Close" at bounding box center [527, 10] width 29 height 14
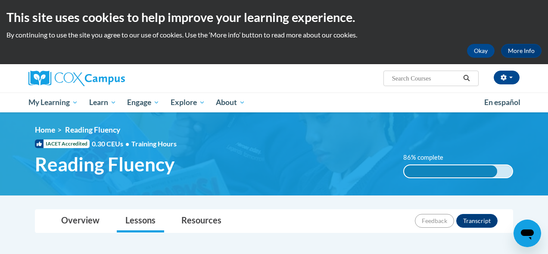
scroll to position [18, 0]
click at [527, 233] on icon "Open messaging window" at bounding box center [527, 235] width 13 height 10
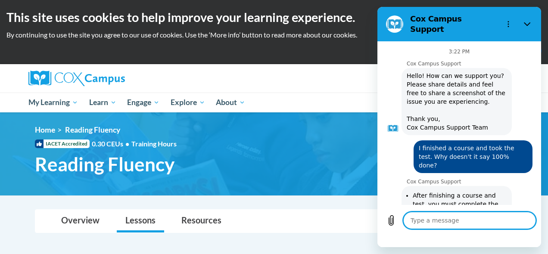
scroll to position [479, 0]
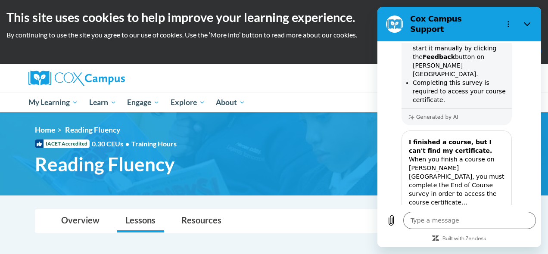
click at [454, 221] on span "View article" at bounding box center [456, 226] width 35 height 10
type textarea "x"
click at [436, 221] on textarea at bounding box center [469, 220] width 133 height 17
type textarea "I"
type textarea "x"
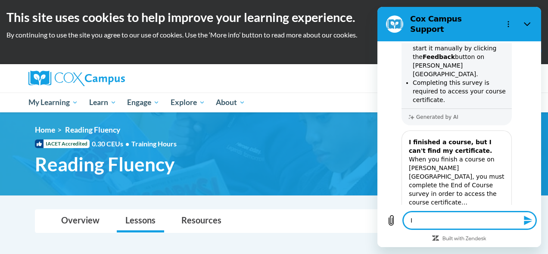
type textarea "It"
type textarea "x"
type textarea "It"
type textarea "x"
type textarea "It s"
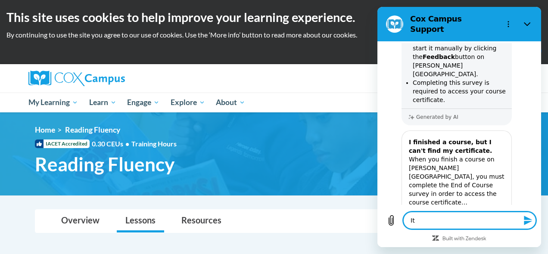
type textarea "x"
type textarea "It"
type textarea "x"
type textarea "It i"
type textarea "x"
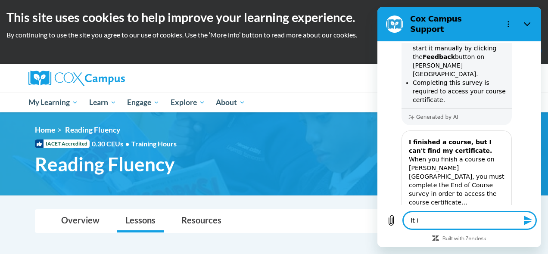
type textarea "It is"
type textarea "x"
type textarea "It is"
type textarea "x"
type textarea "It is g"
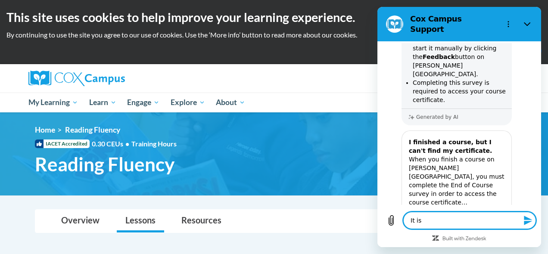
type textarea "x"
type textarea "It is"
type textarea "x"
type textarea "It is s"
type textarea "x"
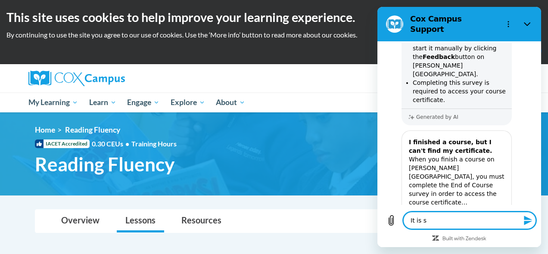
type textarea "It is st"
type textarea "x"
type textarea "It is sti"
type textarea "x"
type textarea "It is stil"
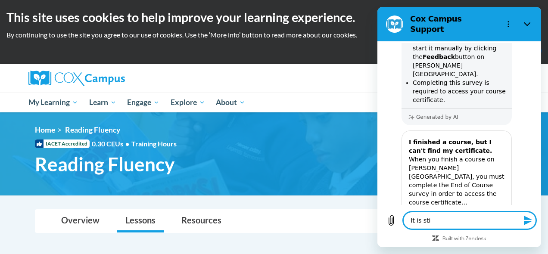
type textarea "x"
type textarea "It is still"
type textarea "x"
type textarea "It is still"
type textarea "x"
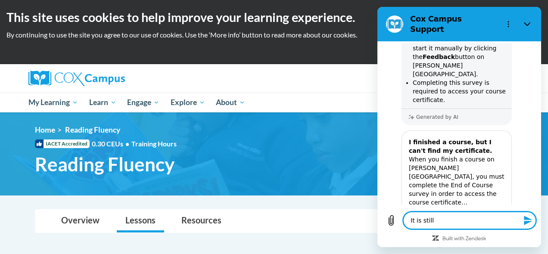
type textarea "It is still g"
type textarea "x"
type textarea "It is still gr"
type textarea "x"
type textarea "It is still gra"
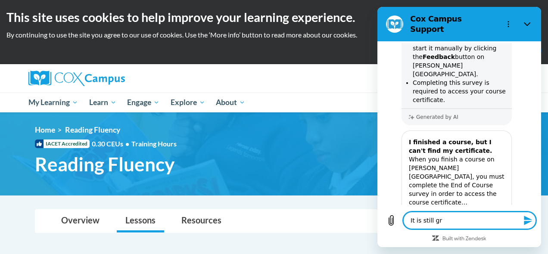
type textarea "x"
type textarea "It is still gray"
type textarea "x"
type textarea "It is still graye"
type textarea "x"
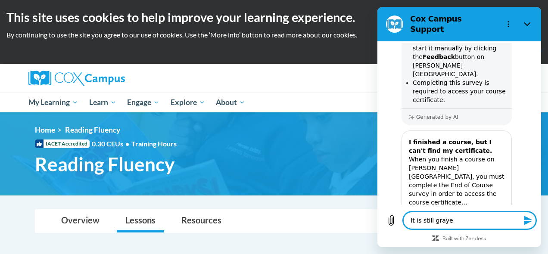
type textarea "It is still grayed"
type textarea "x"
type textarea "It is still grayed"
type textarea "x"
type textarea "It is still grayed o"
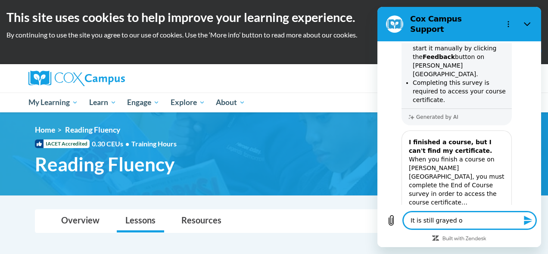
type textarea "x"
type textarea "It is still grayed ou"
type textarea "x"
type textarea "It is still grayed out"
type textarea "x"
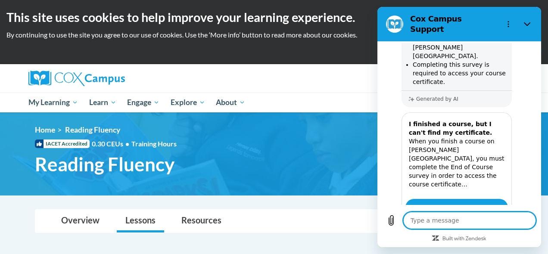
scroll to position [497, 0]
click at [308, 174] on h1 "Reading Fluency" at bounding box center [212, 164] width 368 height 23
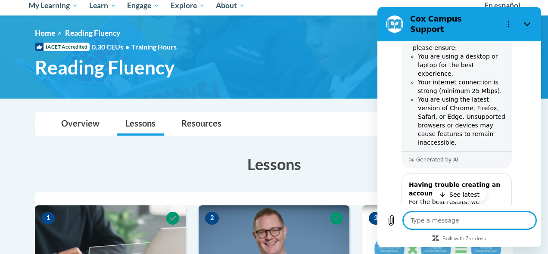
scroll to position [760, 0]
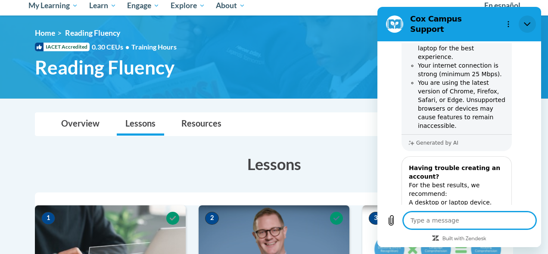
click at [528, 21] on icon "Close" at bounding box center [527, 24] width 7 height 7
type textarea "x"
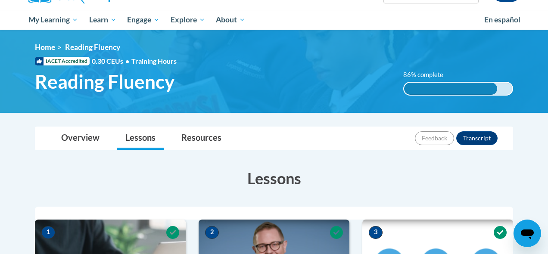
scroll to position [72, 0]
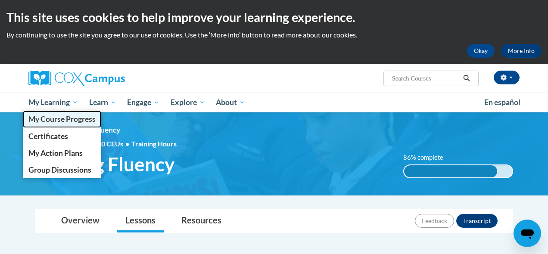
click at [60, 122] on span "My Course Progress" at bounding box center [61, 119] width 67 height 9
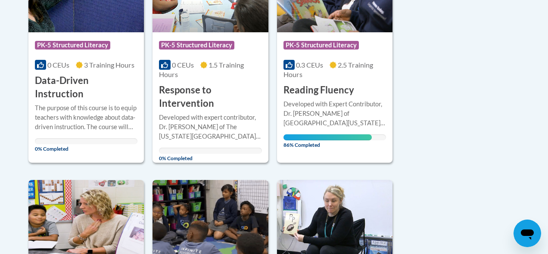
scroll to position [278, 0]
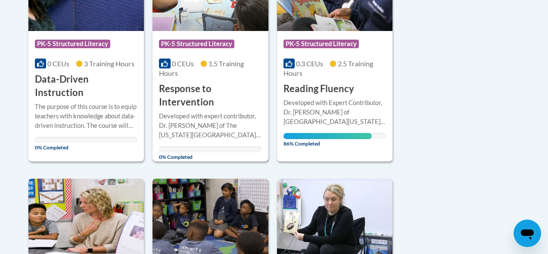
click at [209, 118] on div "Developed with expert contributor, Dr. [PERSON_NAME] of The [US_STATE][GEOGRAPH…" at bounding box center [210, 126] width 103 height 28
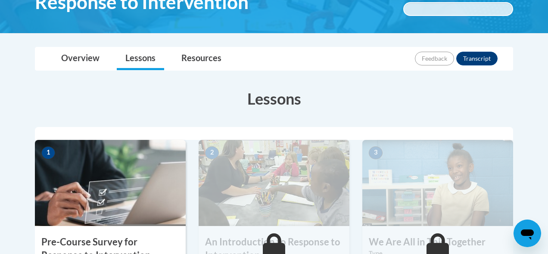
click at [120, 203] on img at bounding box center [110, 183] width 151 height 86
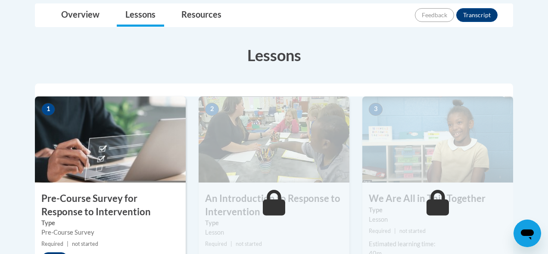
scroll to position [252, 0]
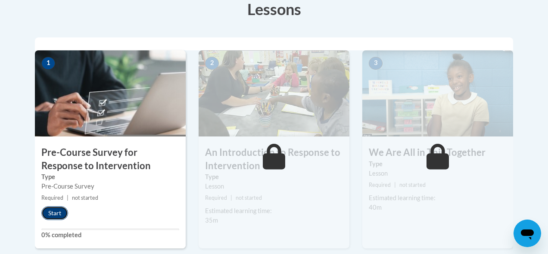
click at [57, 215] on button "Start" at bounding box center [54, 213] width 27 height 14
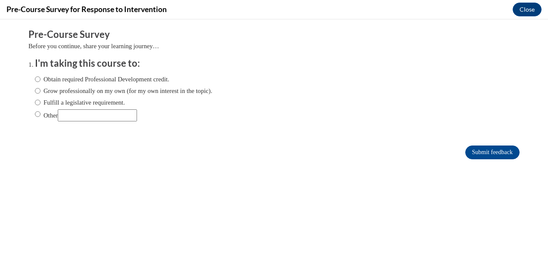
scroll to position [0, 0]
click at [41, 101] on label "Fulfill a legislative requirement." at bounding box center [80, 102] width 90 height 9
click at [40, 101] on input "Fulfill a legislative requirement." at bounding box center [38, 102] width 6 height 9
radio input "true"
click at [473, 150] on input "Submit feedback" at bounding box center [492, 153] width 54 height 14
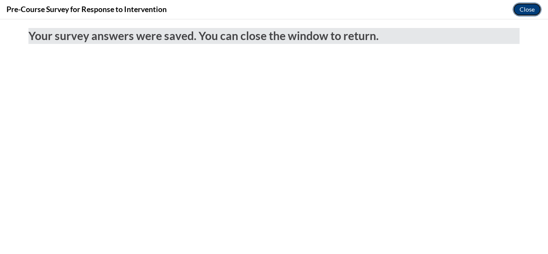
click at [530, 7] on button "Close" at bounding box center [527, 10] width 29 height 14
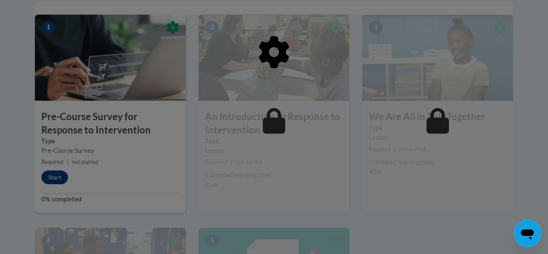
scroll to position [288, 0]
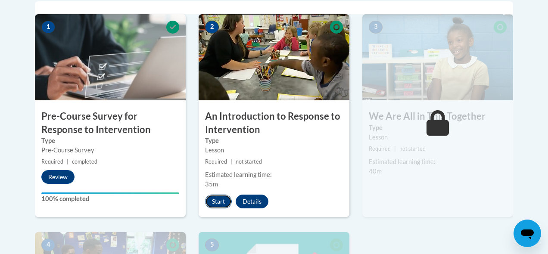
click at [214, 204] on button "Start" at bounding box center [218, 202] width 27 height 14
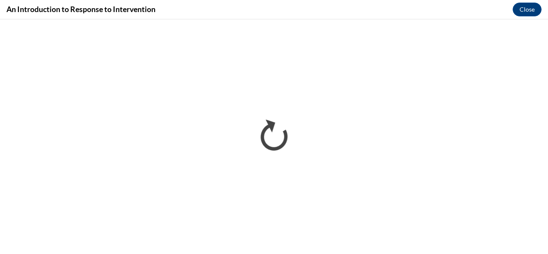
scroll to position [0, 0]
